Goal: Transaction & Acquisition: Purchase product/service

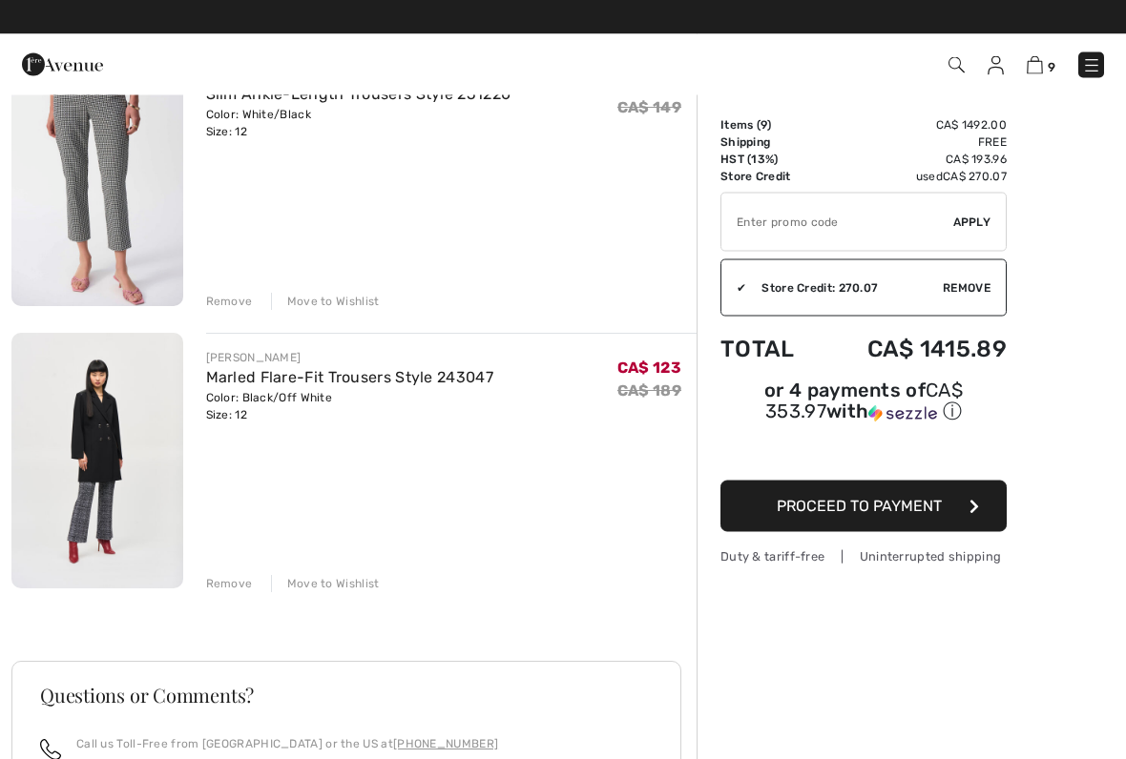
scroll to position [2184, 0]
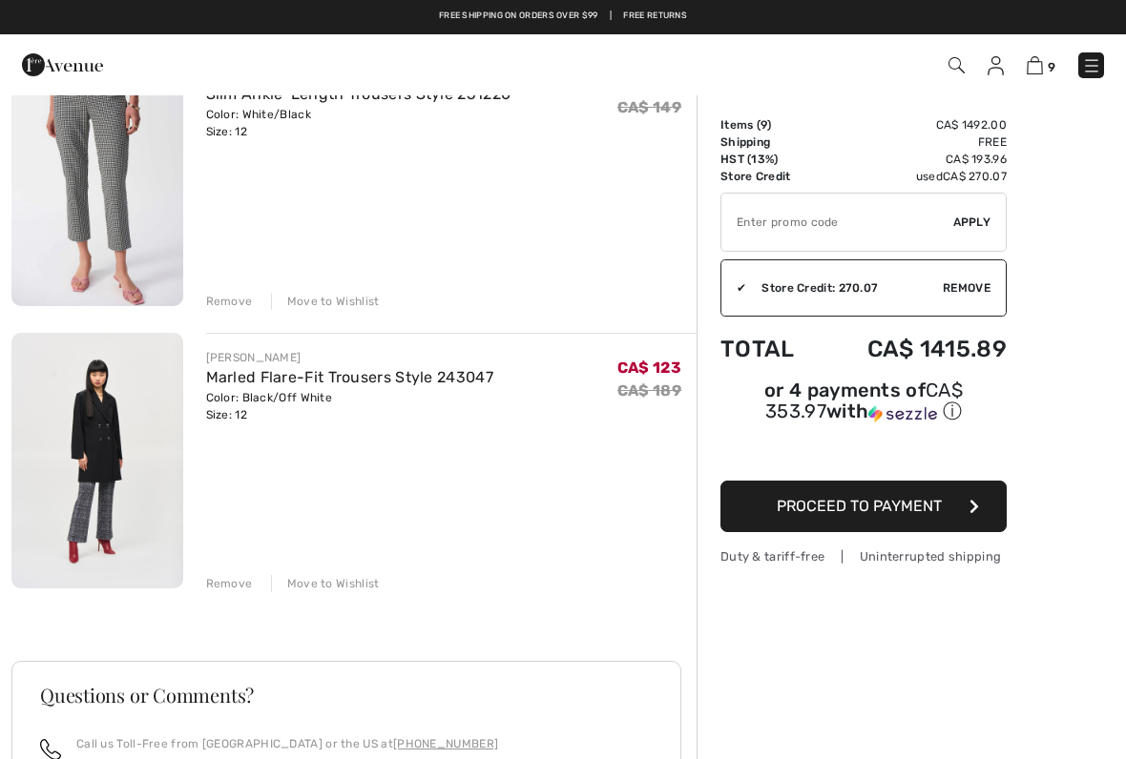
click at [233, 573] on div "Remove Move to Wishlist" at bounding box center [451, 582] width 491 height 21
click at [235, 580] on div "Remove" at bounding box center [229, 583] width 47 height 17
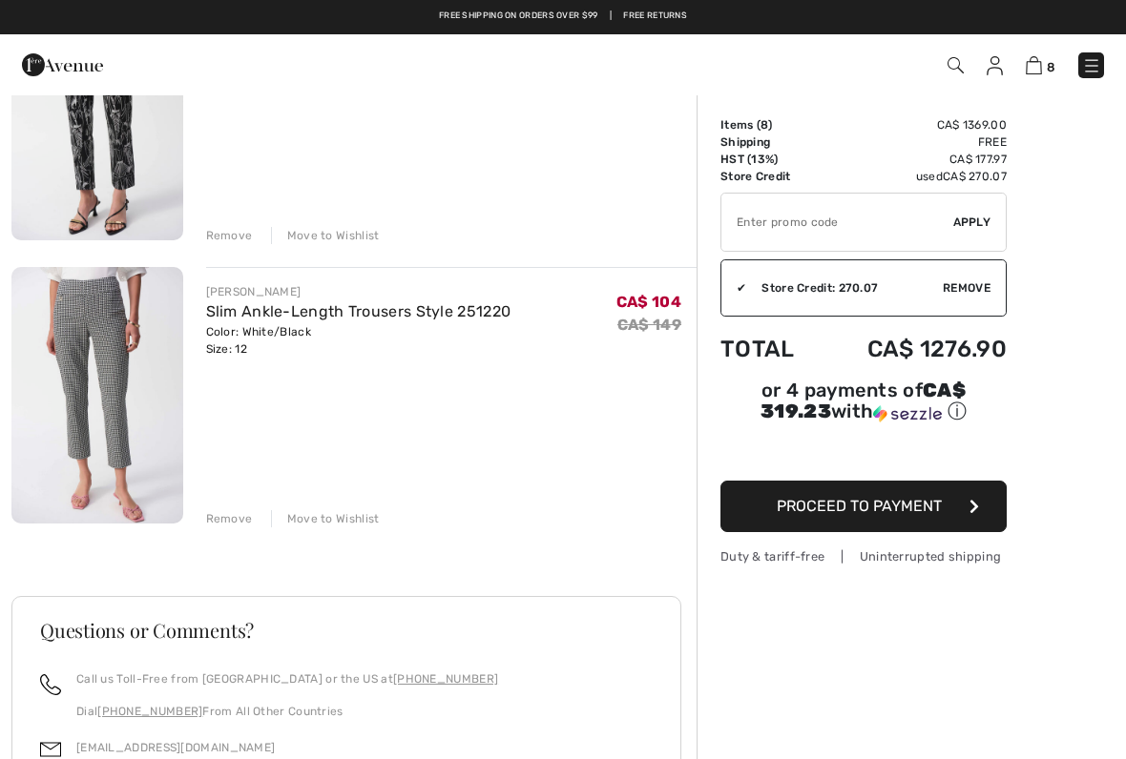
scroll to position [1964, 0]
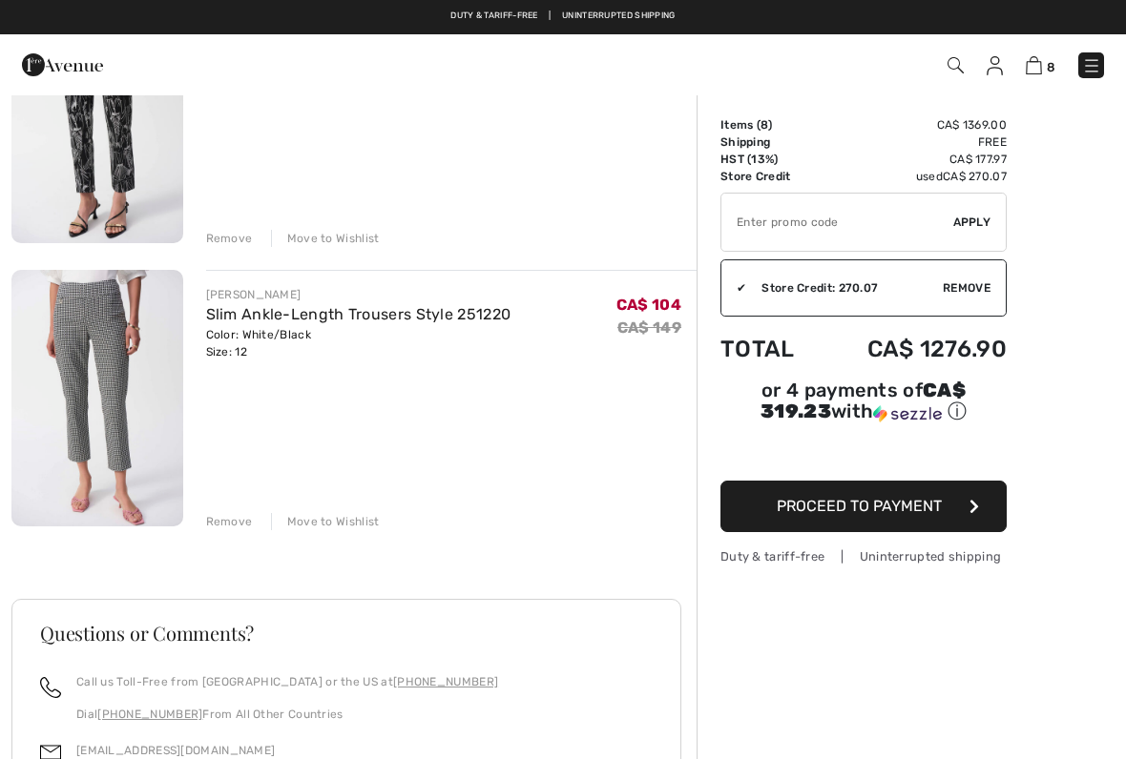
click at [229, 510] on div "Remove Move to Wishlist" at bounding box center [451, 520] width 491 height 21
click at [235, 519] on div "Remove" at bounding box center [229, 521] width 47 height 17
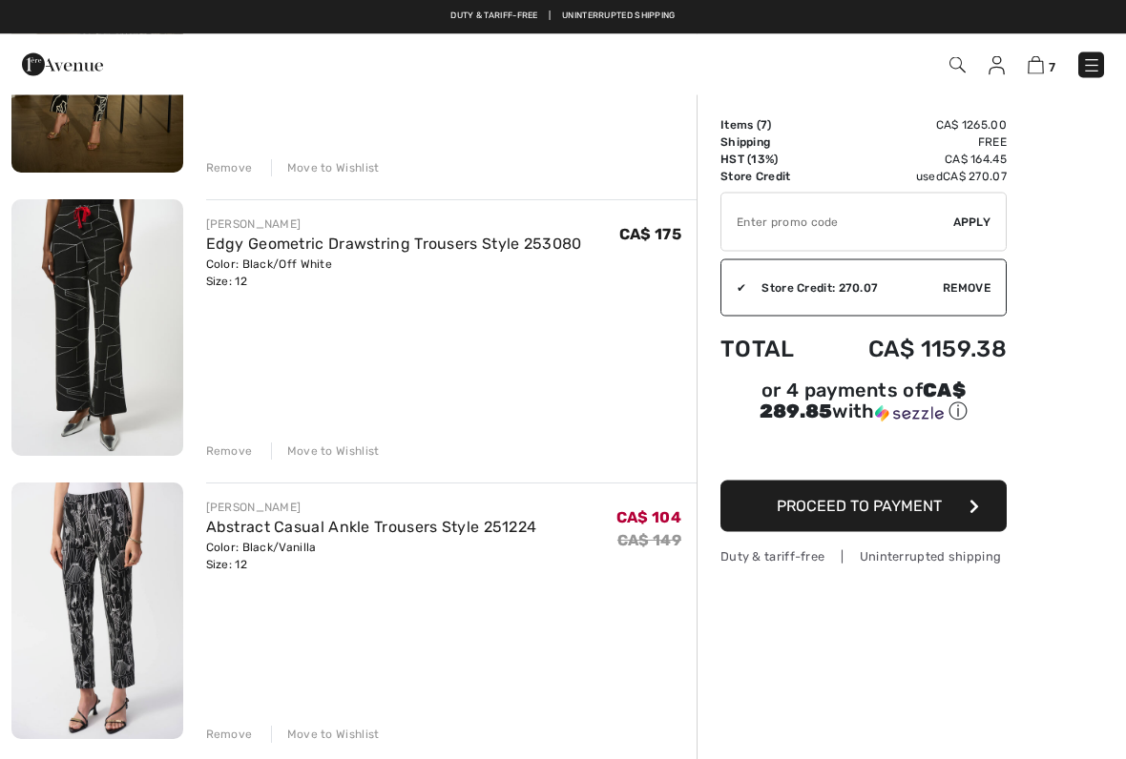
scroll to position [1467, 0]
click at [233, 440] on div "Remove Move to Wishlist" at bounding box center [451, 449] width 491 height 21
click at [230, 449] on div "Remove" at bounding box center [229, 451] width 47 height 17
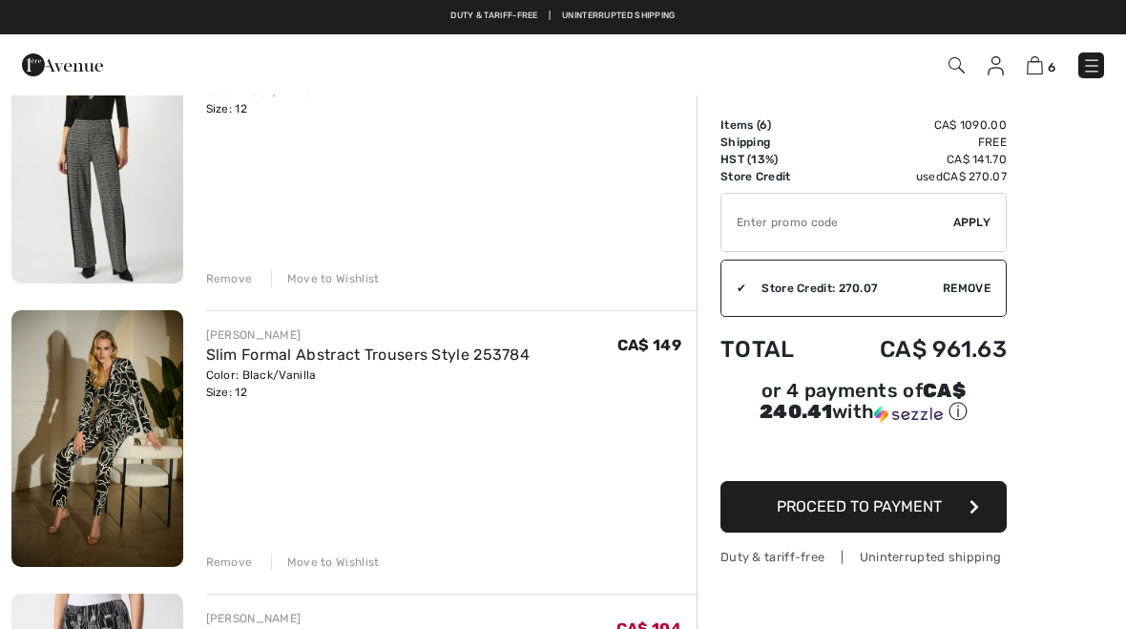
scroll to position [1072, 0]
click at [230, 551] on div "Remove Move to Wishlist" at bounding box center [451, 561] width 491 height 21
click at [233, 560] on div "Remove" at bounding box center [229, 562] width 47 height 17
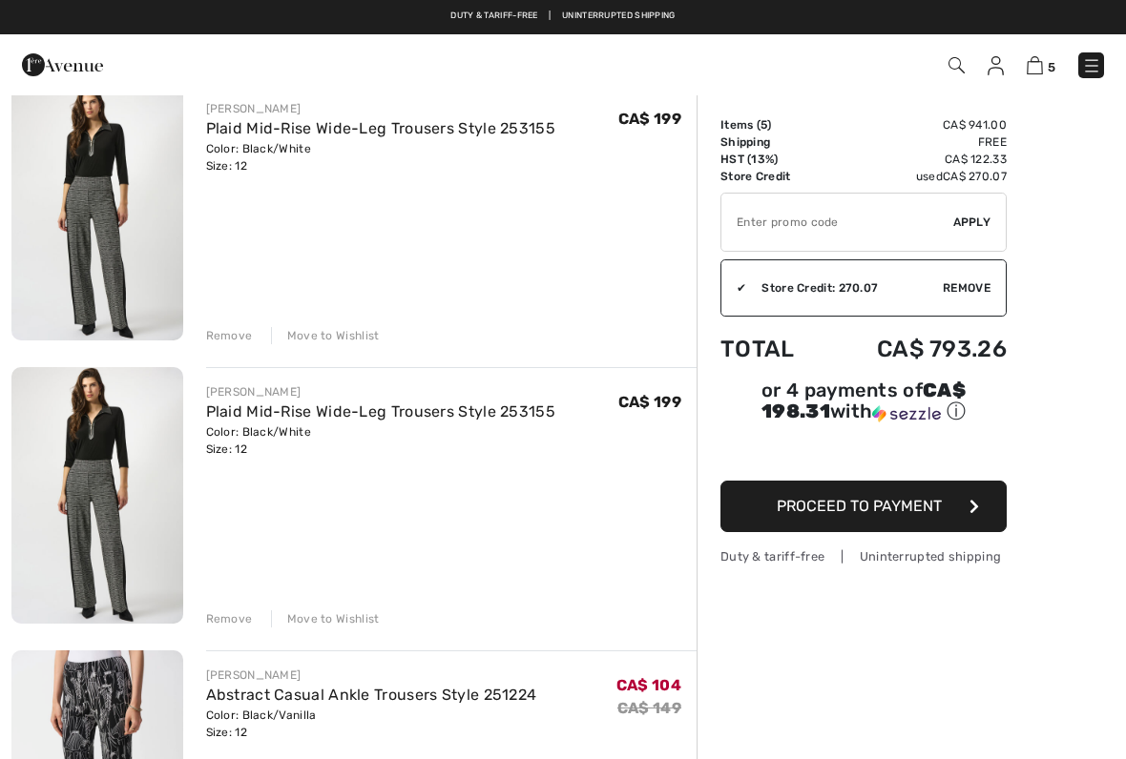
scroll to position [739, 0]
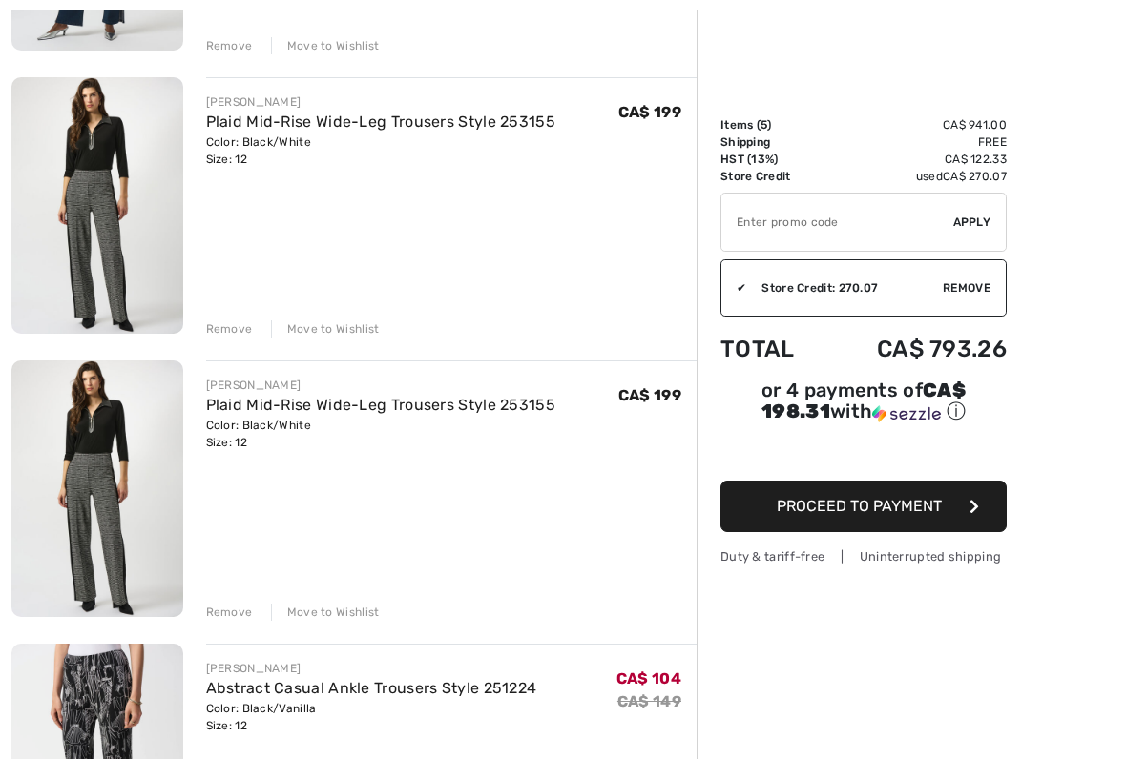
click at [234, 600] on div "Remove Move to Wishlist" at bounding box center [451, 610] width 491 height 21
click at [237, 606] on div "Remove" at bounding box center [229, 612] width 47 height 17
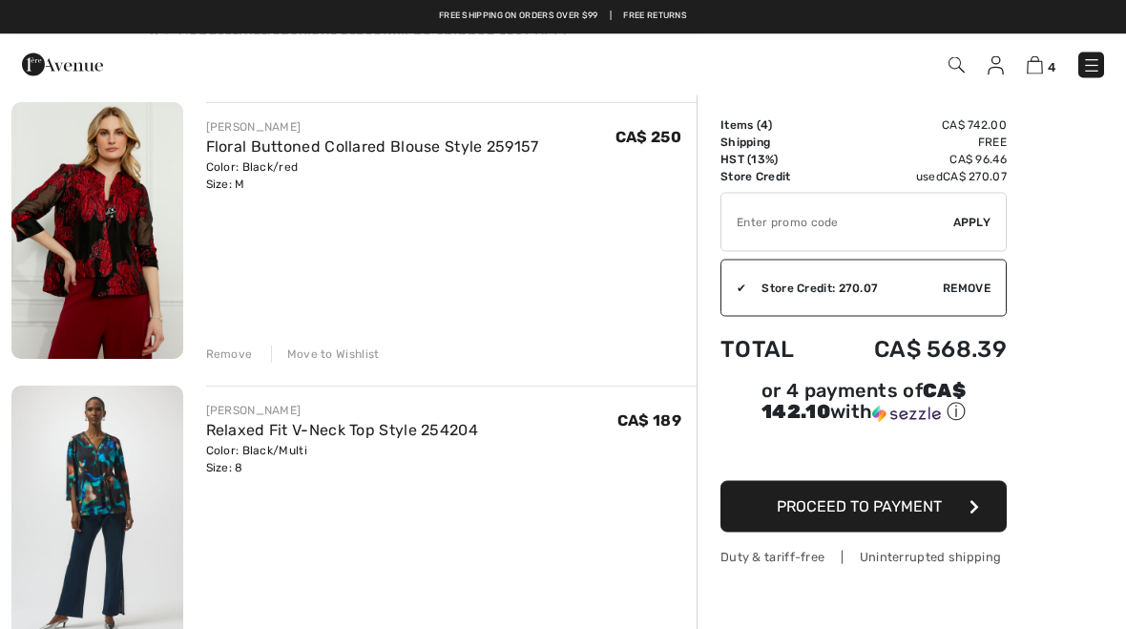
scroll to position [147, 0]
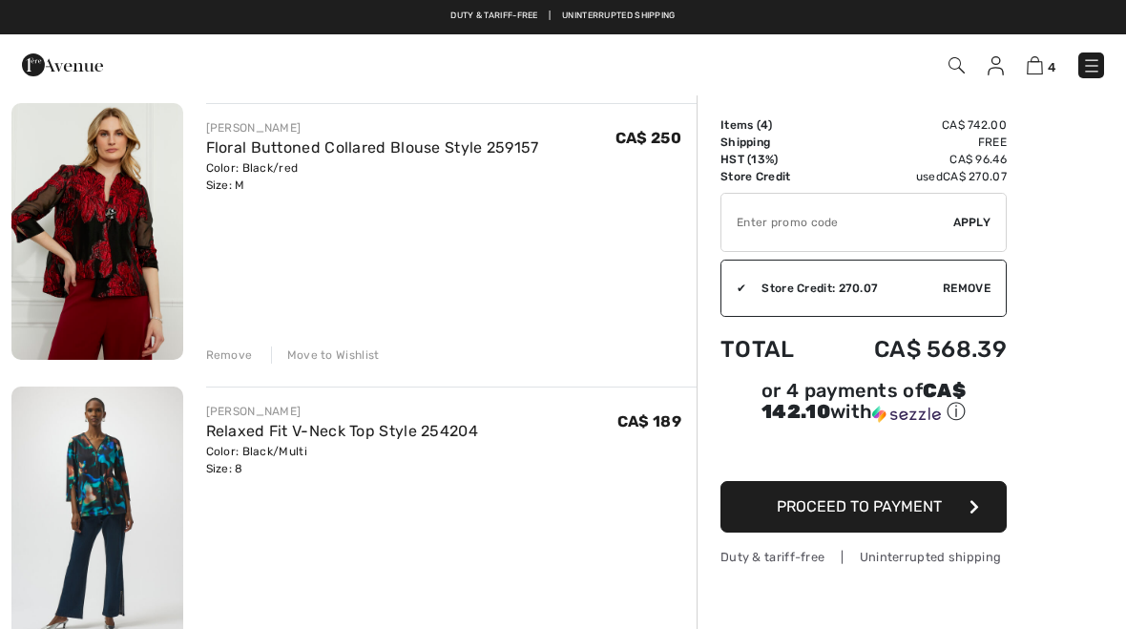
click at [902, 505] on span "Proceed to Payment" at bounding box center [859, 506] width 165 height 18
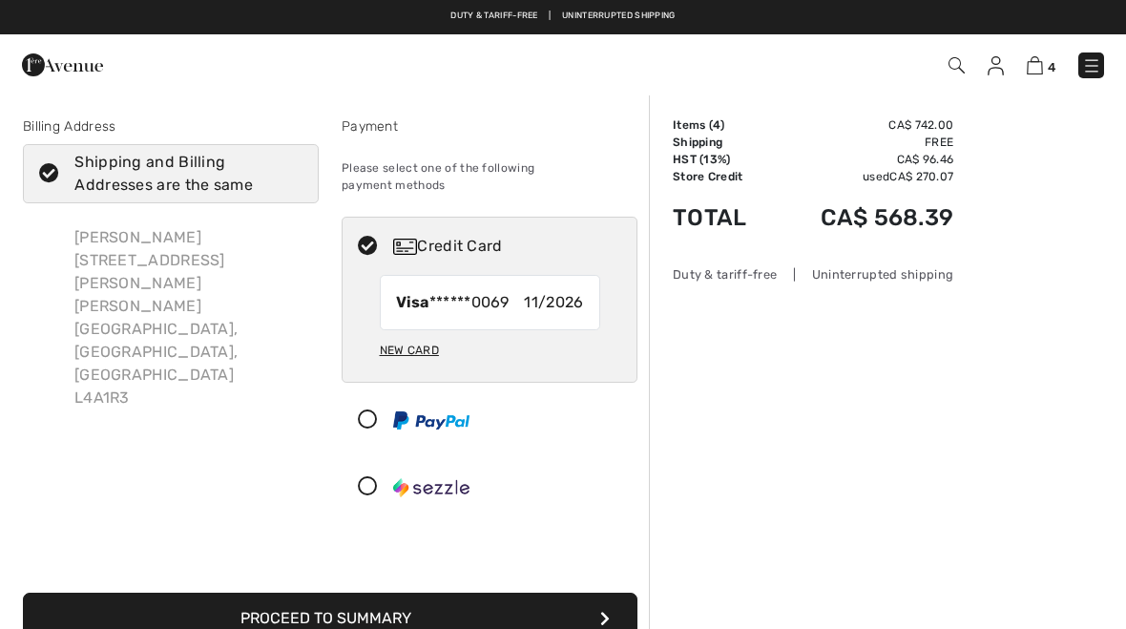
click at [536, 601] on button "Proceed to Summary" at bounding box center [330, 619] width 614 height 52
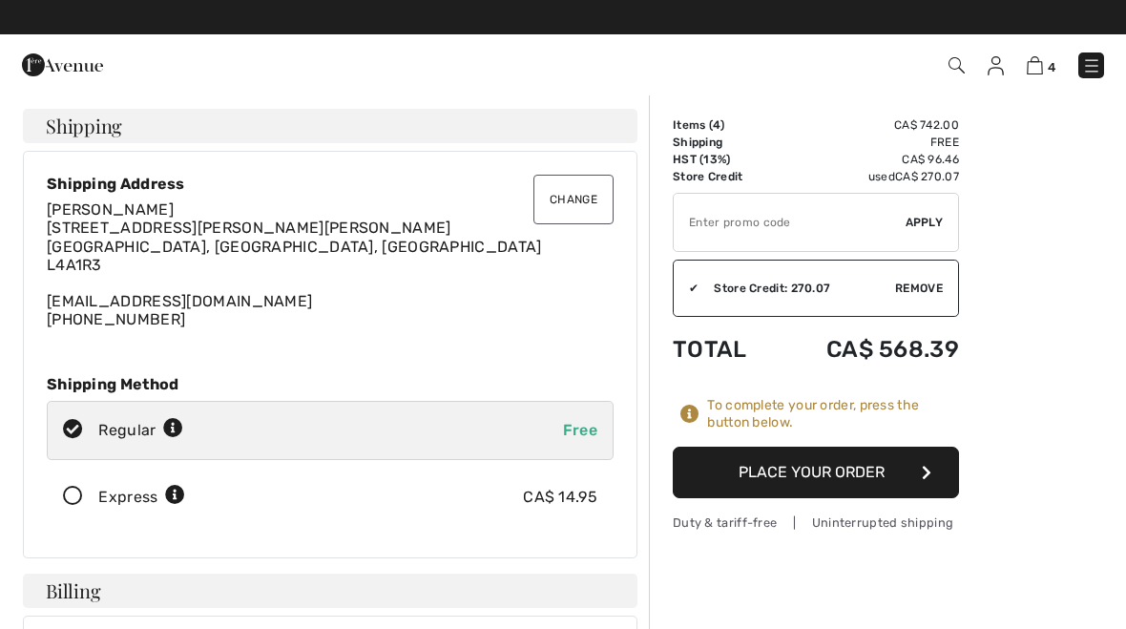
click at [75, 487] on icon at bounding box center [73, 497] width 51 height 20
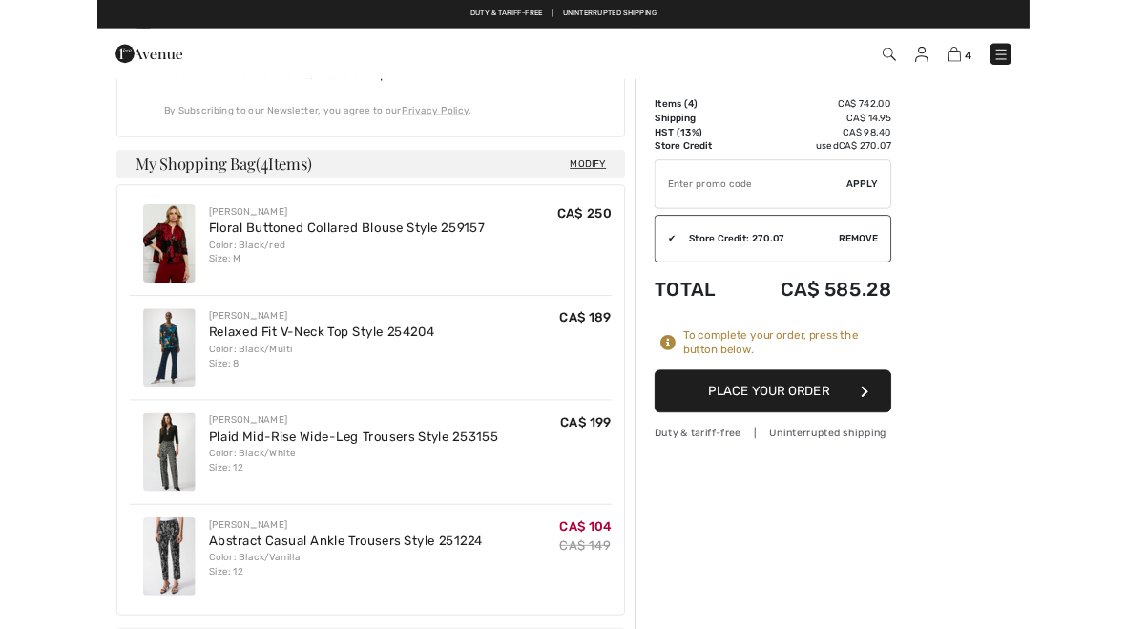
scroll to position [970, 0]
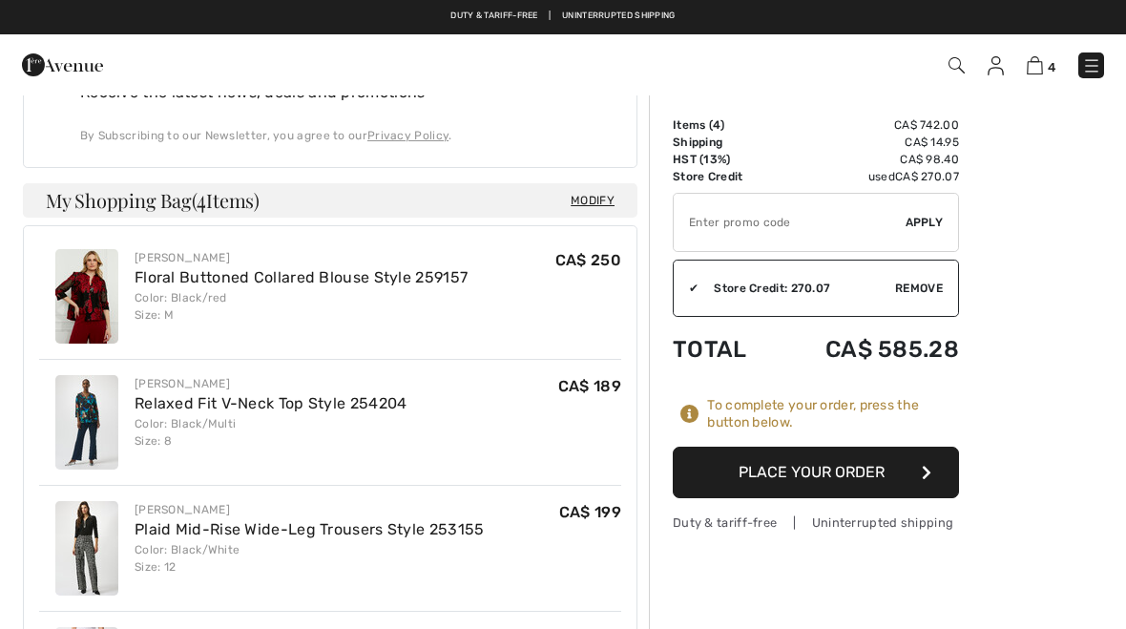
click at [826, 474] on button "Place Your Order" at bounding box center [816, 473] width 286 height 52
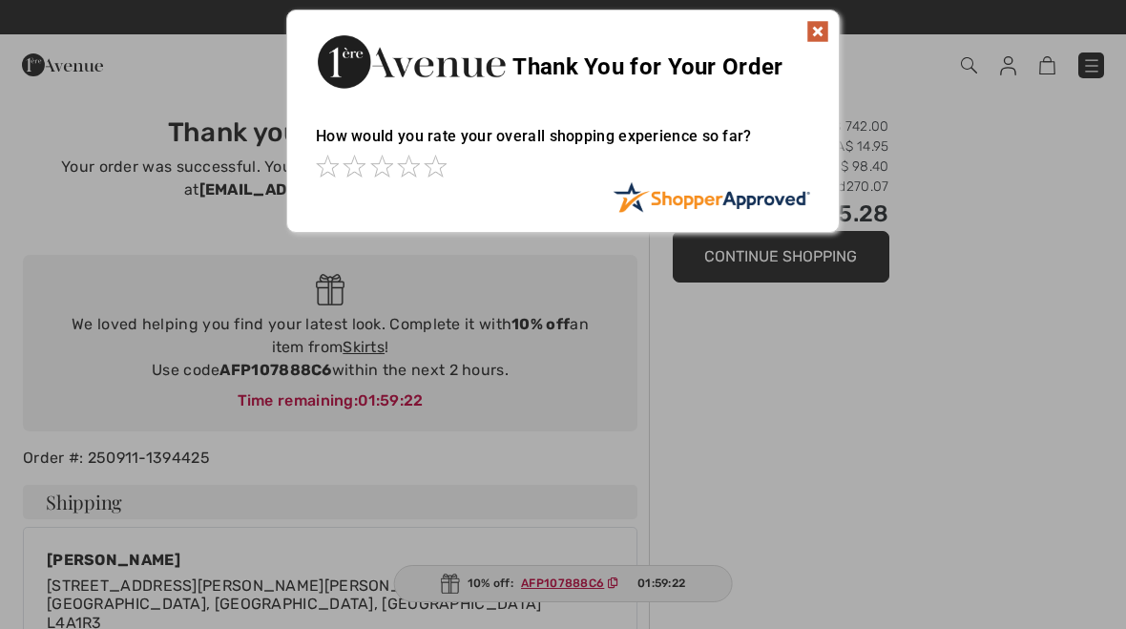
click at [813, 36] on img at bounding box center [817, 31] width 23 height 23
